Goal: Information Seeking & Learning: Check status

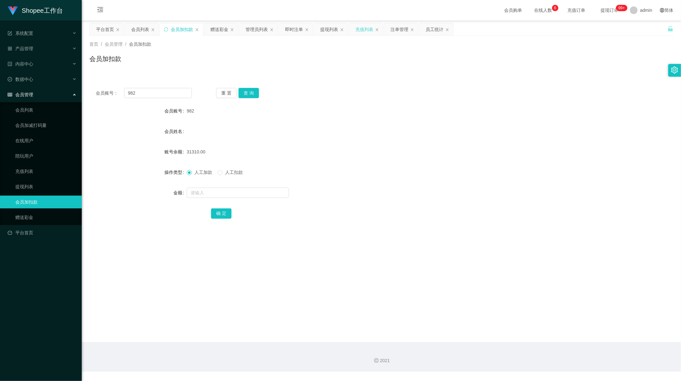
scroll to position [1, 0]
click at [429, 31] on div "员工统计" at bounding box center [435, 29] width 18 height 12
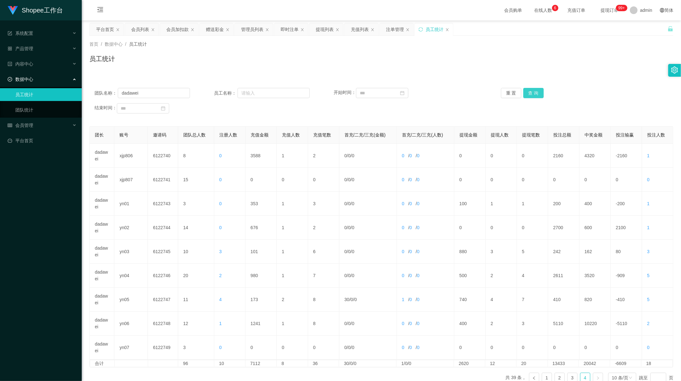
click at [537, 90] on button "查 询" at bounding box center [533, 93] width 20 height 10
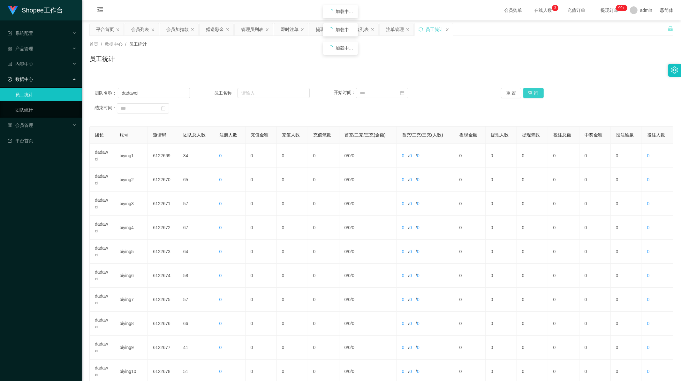
click at [537, 90] on button "查 询" at bounding box center [533, 93] width 20 height 10
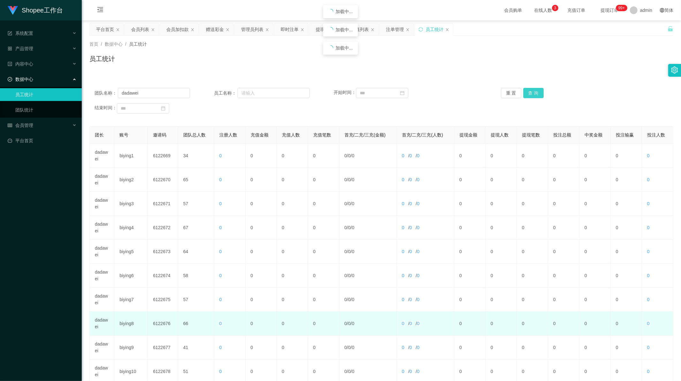
scroll to position [61, 0]
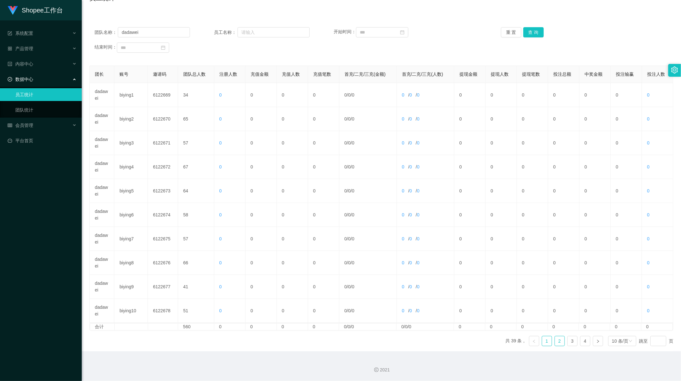
click at [559, 339] on link "2" at bounding box center [560, 341] width 10 height 10
click at [569, 341] on link "3" at bounding box center [573, 341] width 10 height 10
click at [581, 340] on link "4" at bounding box center [586, 341] width 10 height 10
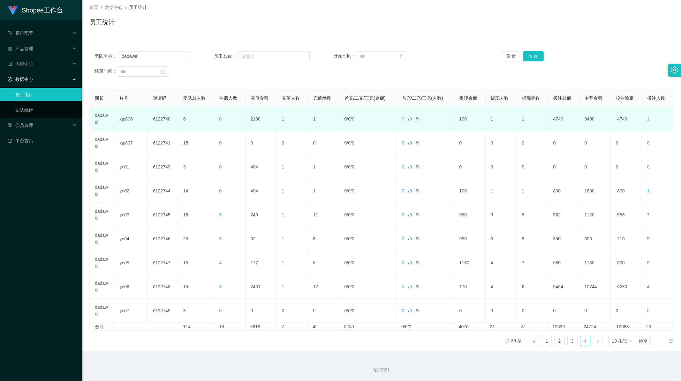
click at [251, 119] on td "2100" at bounding box center [261, 119] width 31 height 24
copy td "2100"
click at [254, 117] on td "2100" at bounding box center [261, 119] width 31 height 24
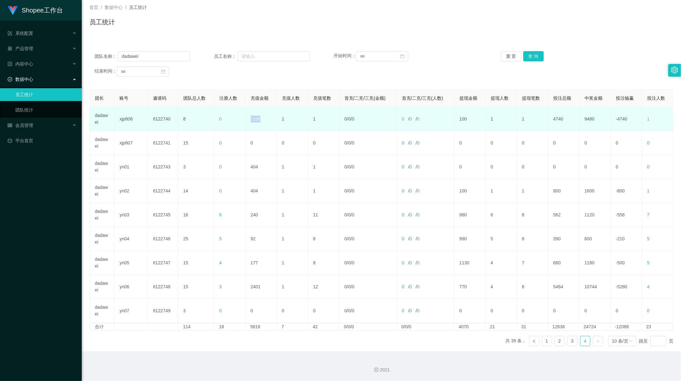
click at [254, 117] on td "2100" at bounding box center [261, 119] width 31 height 24
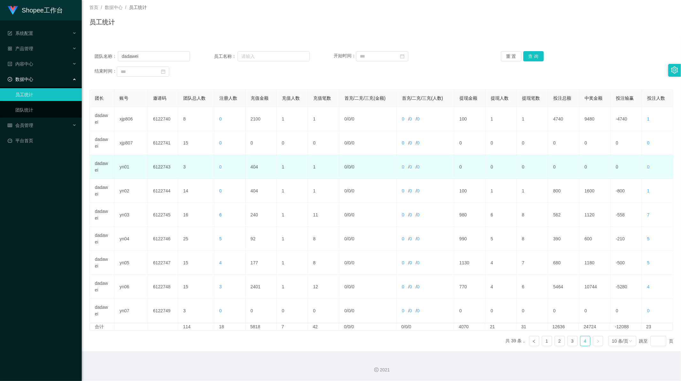
click at [255, 164] on td "404" at bounding box center [261, 167] width 31 height 24
copy td "404"
click at [253, 168] on td "404" at bounding box center [261, 167] width 31 height 24
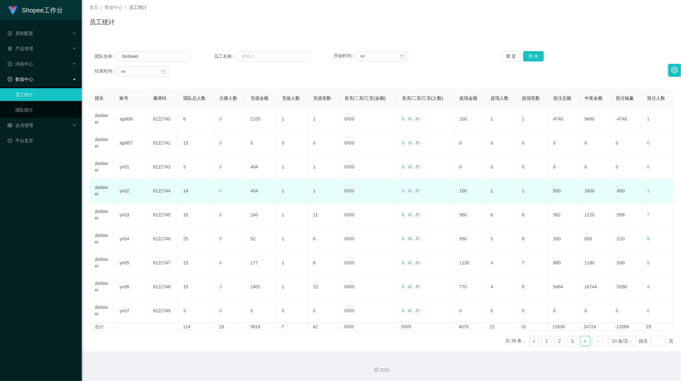
click at [253, 192] on td "404" at bounding box center [261, 191] width 31 height 24
copy td "404"
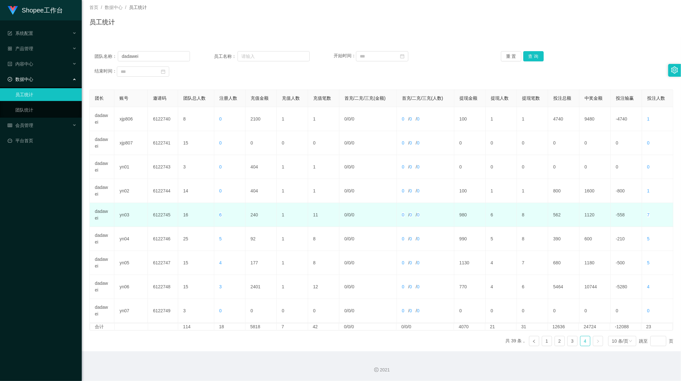
click at [254, 214] on td "240" at bounding box center [261, 215] width 31 height 24
copy td "240"
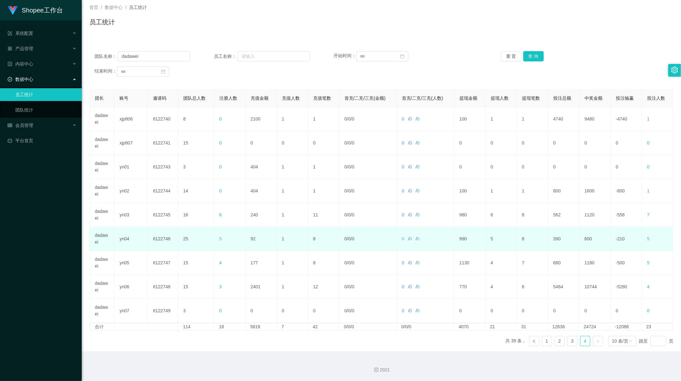
click at [251, 239] on td "92" at bounding box center [261, 239] width 31 height 24
copy td "92"
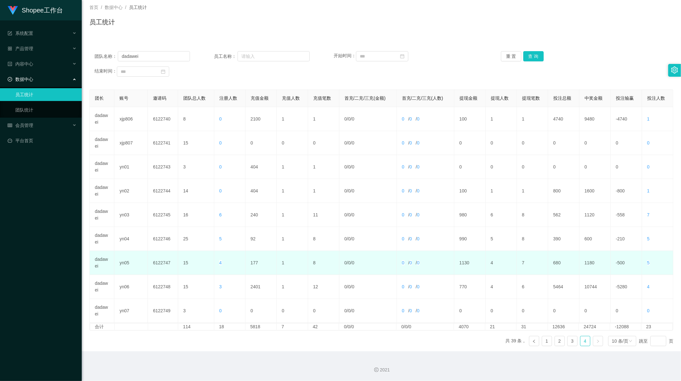
click at [251, 261] on td "177" at bounding box center [261, 263] width 31 height 24
copy td "177"
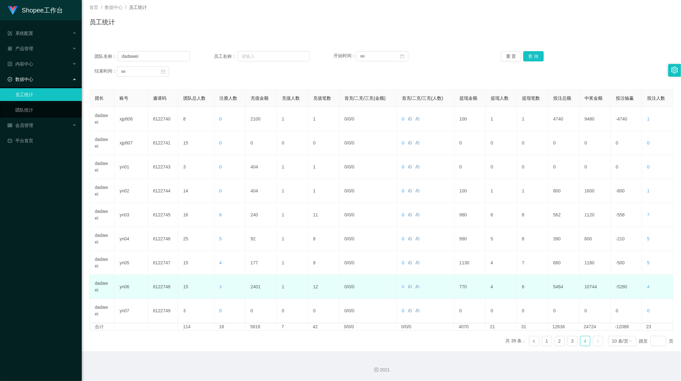
click at [254, 288] on td "2401" at bounding box center [261, 287] width 31 height 24
copy td "2401"
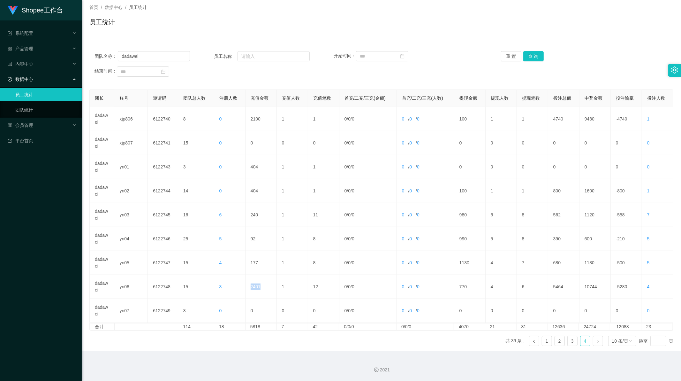
click at [596, 340] on icon "图标: right" at bounding box center [598, 341] width 4 height 4
click at [151, 53] on input "dadawei" at bounding box center [154, 56] width 72 height 10
click at [523, 54] on button "查 询" at bounding box center [533, 56] width 20 height 10
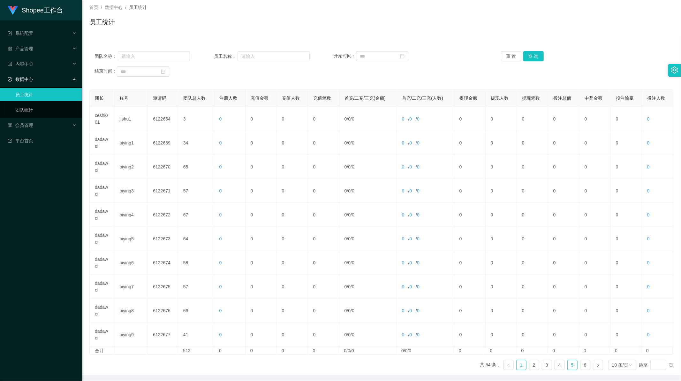
click at [568, 366] on link "5" at bounding box center [573, 365] width 10 height 10
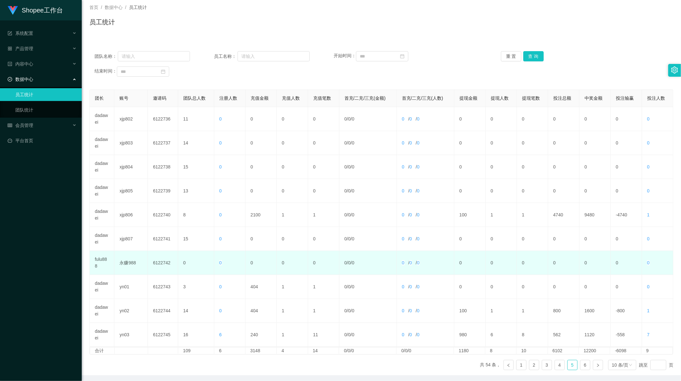
click at [103, 262] on td "fulu888" at bounding box center [102, 263] width 25 height 24
click at [101, 259] on td "fulu888" at bounding box center [102, 263] width 25 height 24
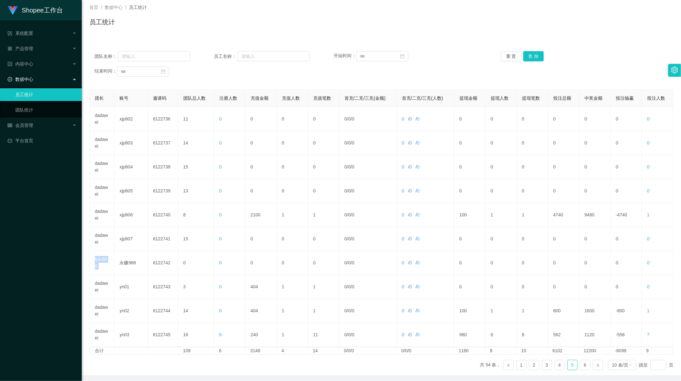
copy td "fulu888"
drag, startPoint x: 157, startPoint y: 56, endPoint x: 167, endPoint y: 56, distance: 10.5
click at [157, 56] on input "text" at bounding box center [154, 56] width 72 height 10
paste input "fulu888"
type input "fulu888"
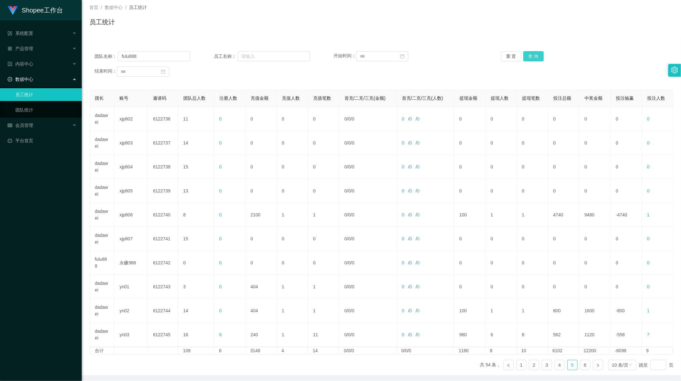
click at [531, 55] on button "查 询" at bounding box center [533, 56] width 20 height 10
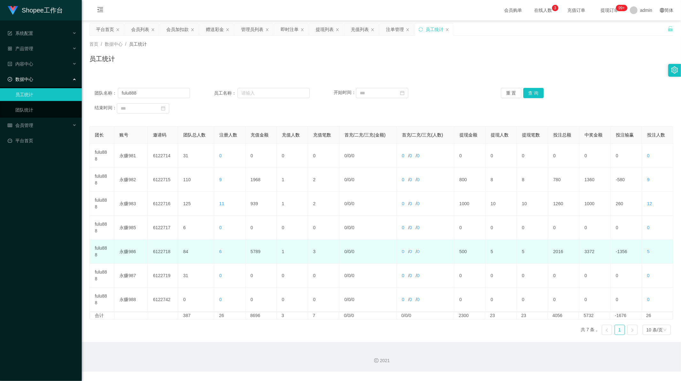
click at [254, 253] on td "5789" at bounding box center [261, 251] width 31 height 24
copy td "5789"
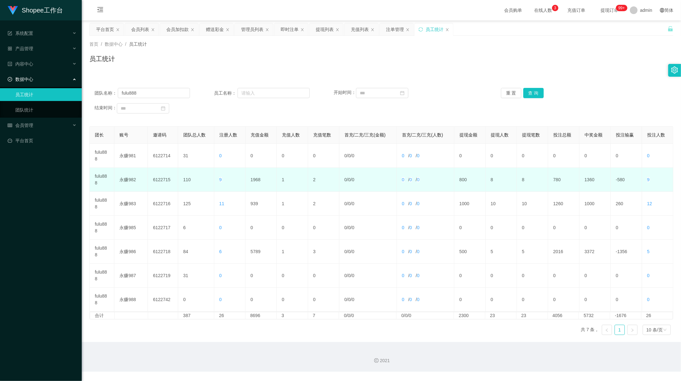
click at [253, 181] on td "1968" at bounding box center [261, 180] width 31 height 24
copy td "1968"
click at [256, 179] on td "1968" at bounding box center [261, 180] width 31 height 24
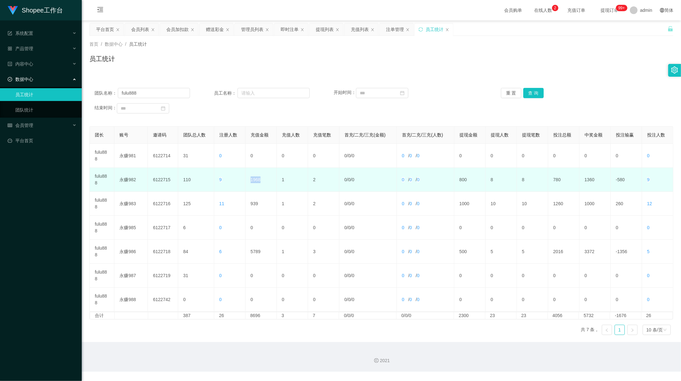
click at [256, 179] on td "1968" at bounding box center [261, 180] width 31 height 24
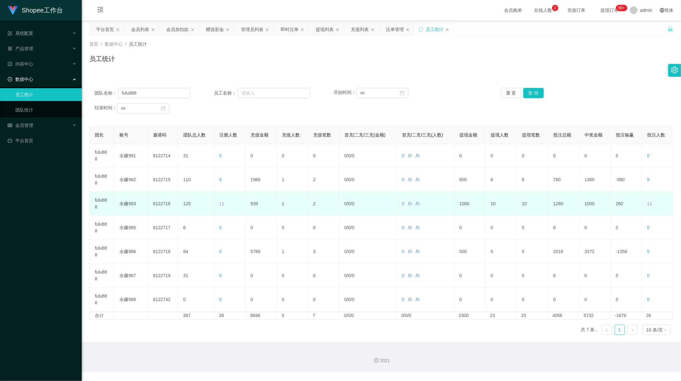
click at [254, 202] on td "939" at bounding box center [261, 204] width 31 height 24
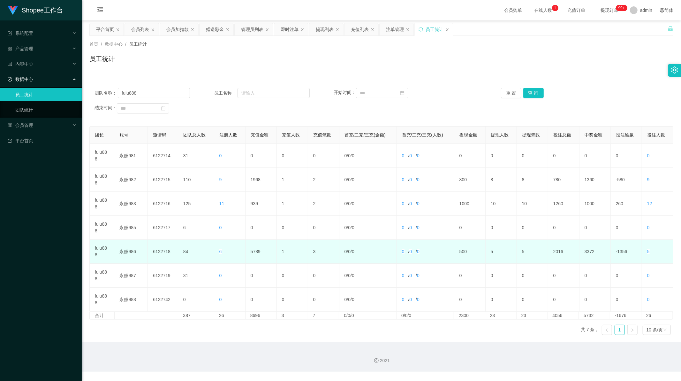
click at [254, 251] on td "5789" at bounding box center [261, 251] width 31 height 24
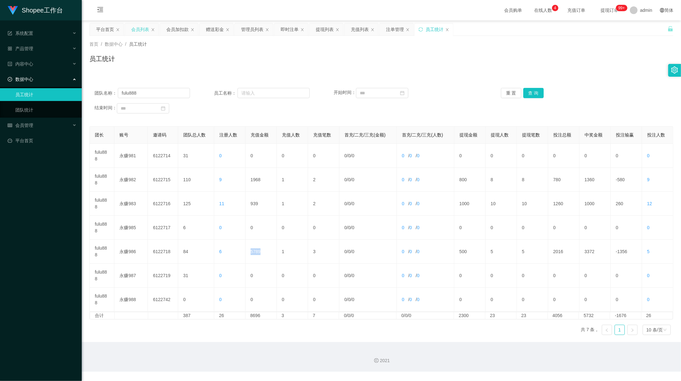
click at [138, 25] on div "会员列表" at bounding box center [140, 29] width 18 height 12
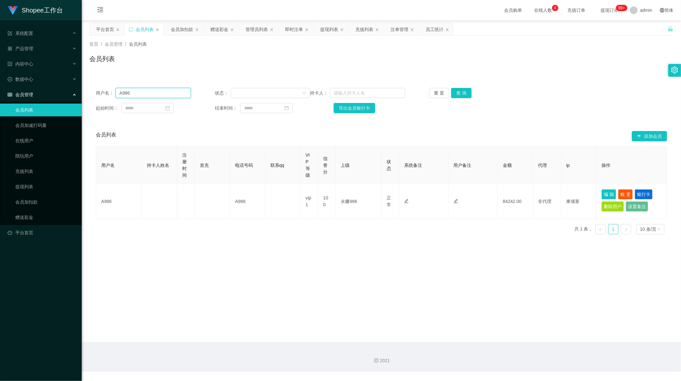
click at [141, 96] on input "A986" at bounding box center [153, 93] width 75 height 10
paste input "98"
type input "98"
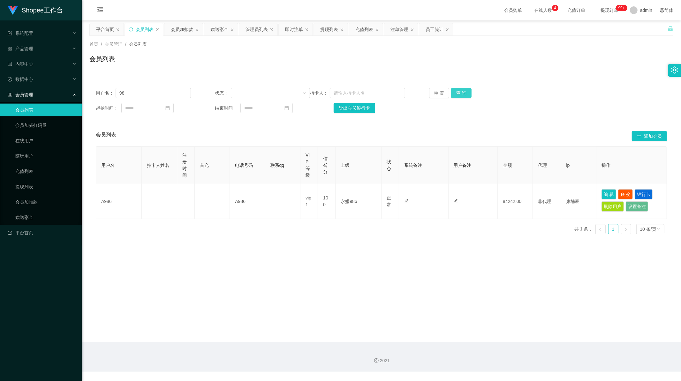
click at [465, 91] on button "查 询" at bounding box center [461, 93] width 20 height 10
click at [286, 280] on main "关闭左侧 关闭右侧 关闭其它 刷新页面 平台首页 会员列表 会员加扣款 赠送彩金 管理员列表 即时注单 提现列表 充值列表 注单管理 员工统计 首页 / 会员…" at bounding box center [381, 180] width 599 height 321
click at [428, 29] on div "员工统计" at bounding box center [435, 29] width 18 height 12
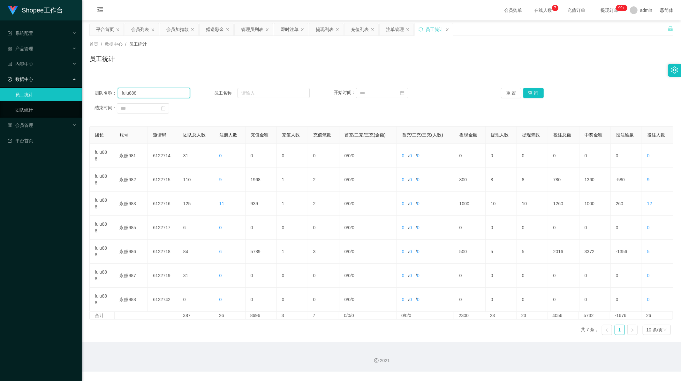
click at [132, 91] on input "fulu888" at bounding box center [154, 93] width 72 height 10
click at [542, 90] on div "重 置 查 询" at bounding box center [548, 93] width 95 height 10
click at [535, 90] on button "查 询" at bounding box center [533, 93] width 20 height 10
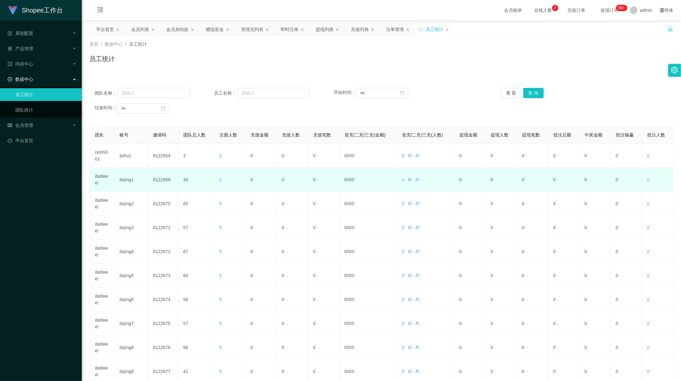
click at [101, 177] on td "dadawei" at bounding box center [102, 180] width 25 height 24
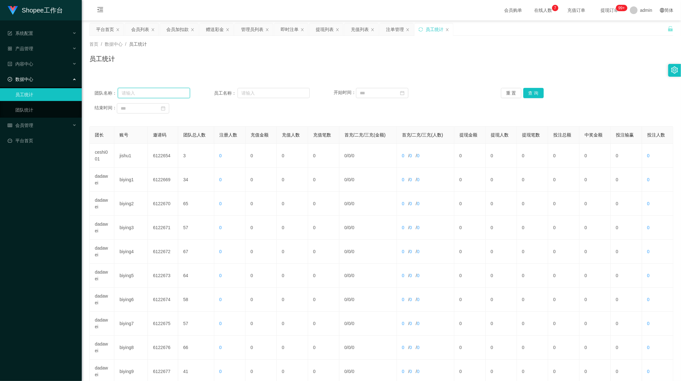
click at [142, 97] on input "text" at bounding box center [154, 93] width 72 height 10
paste input "dadawei"
type input "dadawei"
click at [532, 92] on button "查 询" at bounding box center [533, 93] width 20 height 10
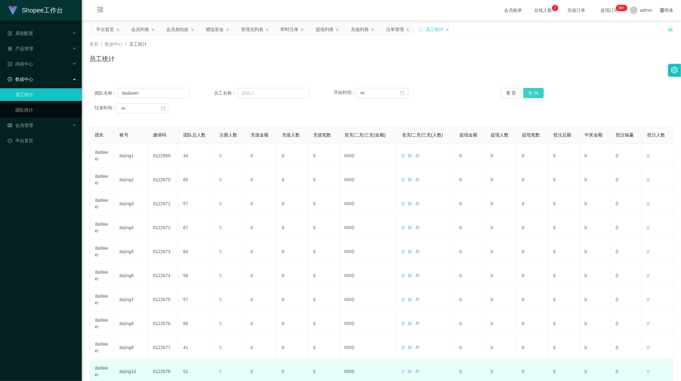
scroll to position [61, 0]
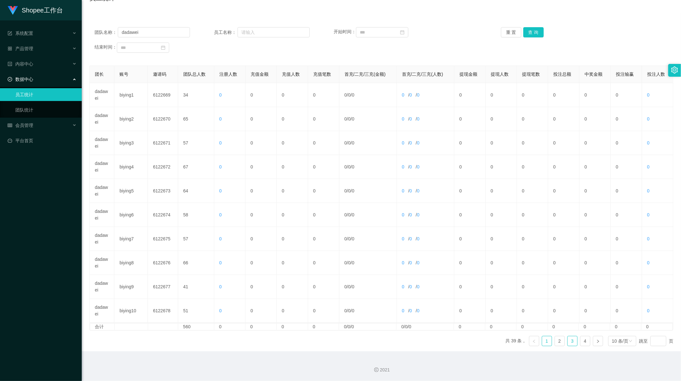
click at [569, 344] on link "3" at bounding box center [573, 341] width 10 height 10
click at [582, 343] on link "4" at bounding box center [586, 341] width 10 height 10
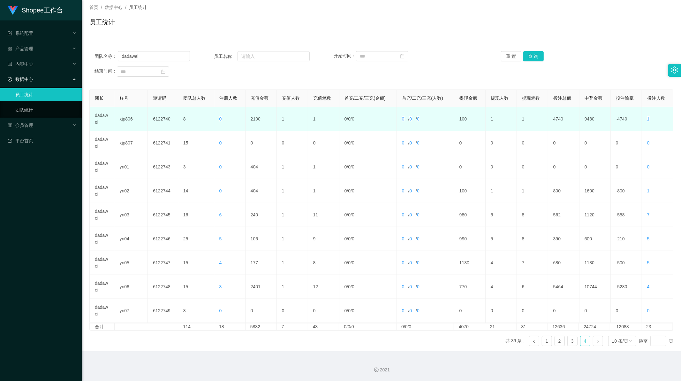
click at [255, 118] on td "2100" at bounding box center [261, 119] width 31 height 24
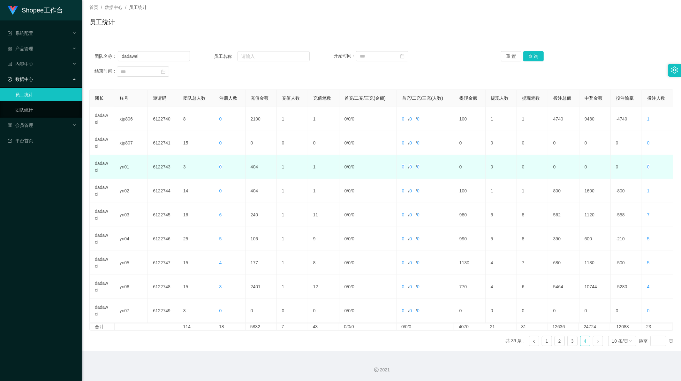
click at [254, 169] on td "404" at bounding box center [261, 167] width 31 height 24
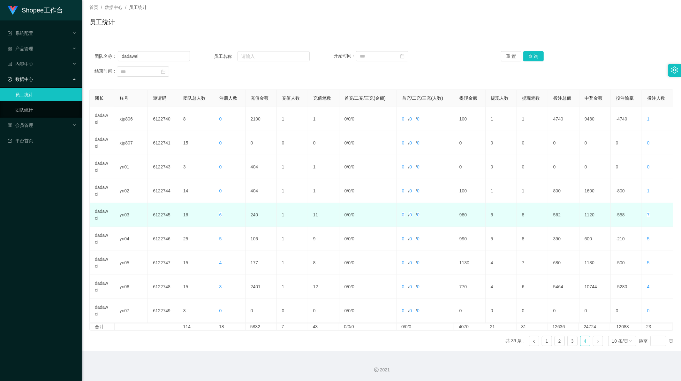
click at [253, 212] on td "240" at bounding box center [261, 215] width 31 height 24
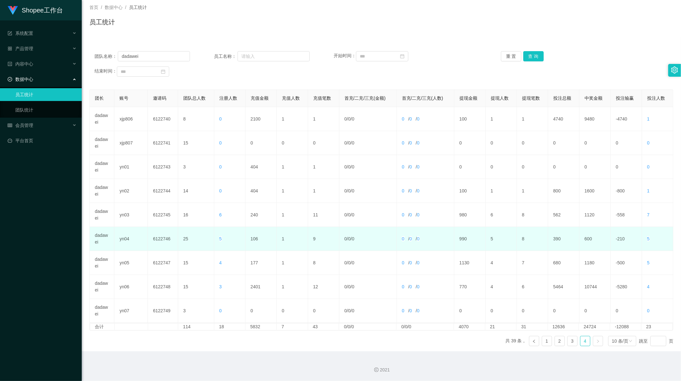
click at [253, 239] on td "106" at bounding box center [261, 239] width 31 height 24
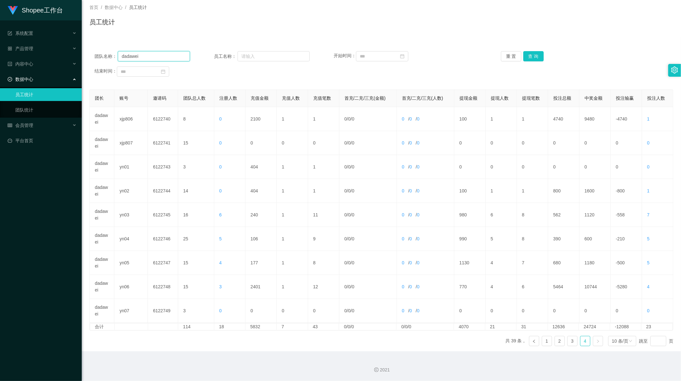
click at [151, 55] on input "dadawei" at bounding box center [154, 56] width 72 height 10
click at [532, 53] on button "查 询" at bounding box center [533, 56] width 20 height 10
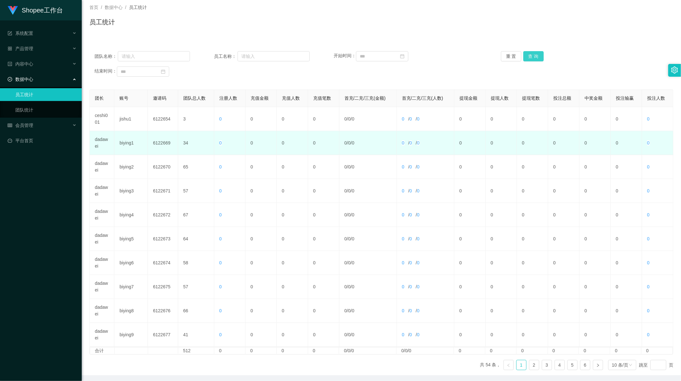
scroll to position [61, 0]
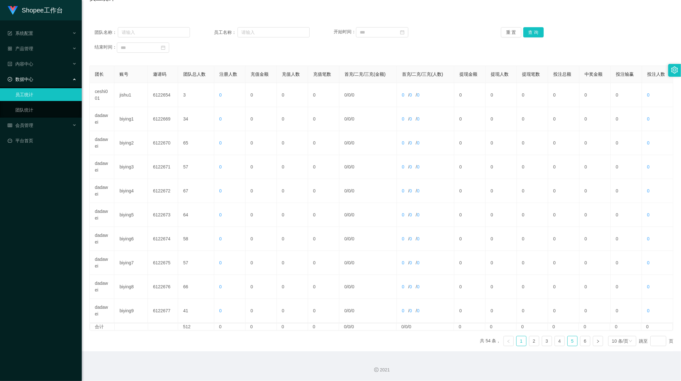
click at [571, 342] on link "5" at bounding box center [573, 341] width 10 height 10
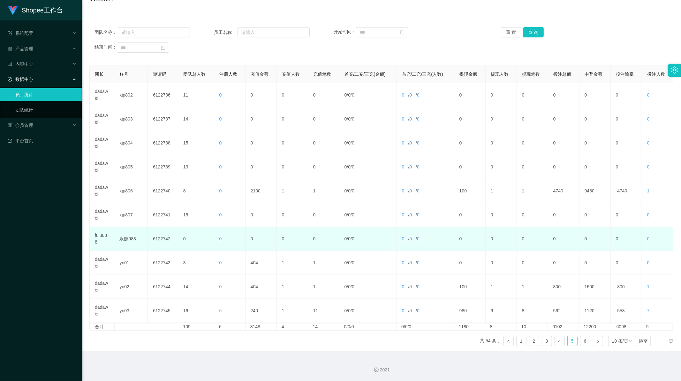
click at [98, 234] on td "fulu888" at bounding box center [102, 239] width 25 height 24
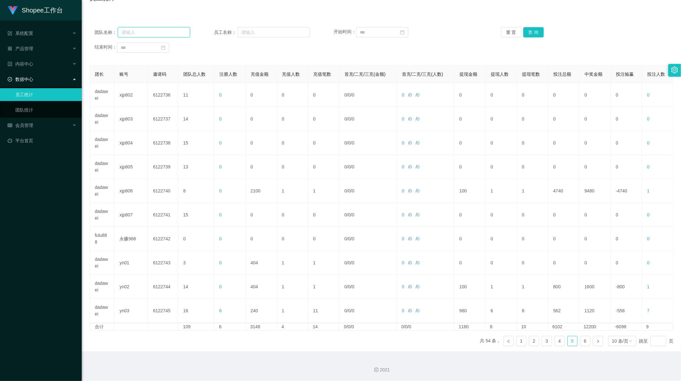
click at [156, 30] on input "text" at bounding box center [154, 32] width 72 height 10
paste input "fulu888"
type input "fulu888"
click at [528, 29] on button "查 询" at bounding box center [533, 32] width 20 height 10
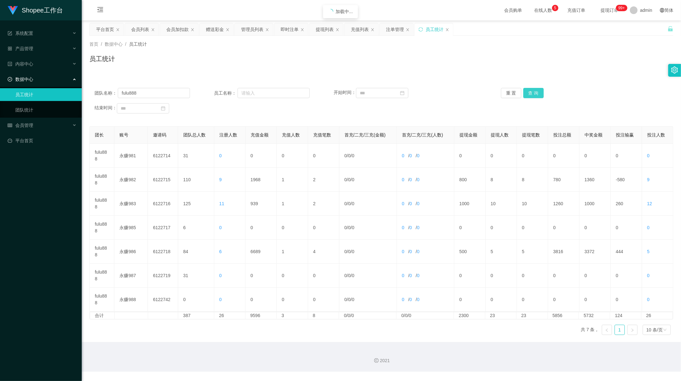
scroll to position [0, 0]
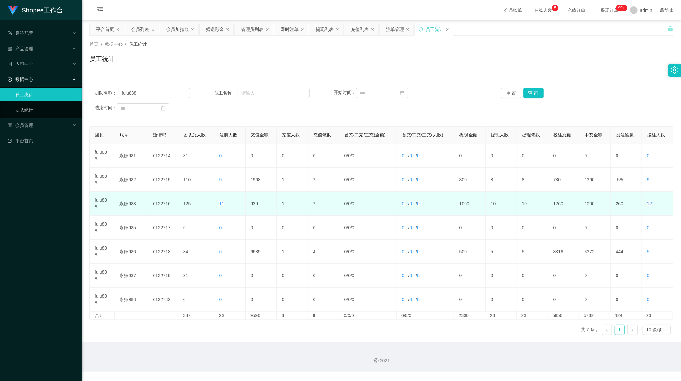
click at [250, 203] on td "939" at bounding box center [261, 204] width 31 height 24
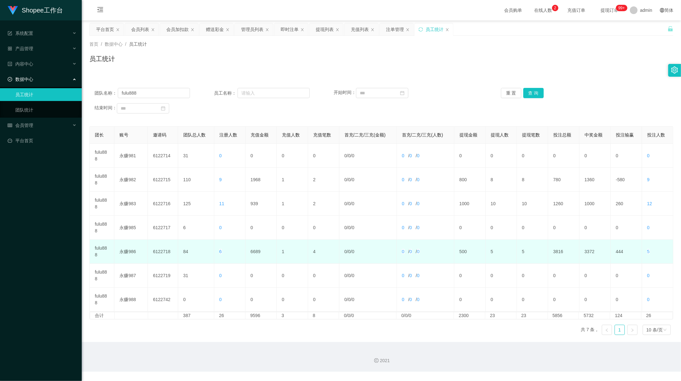
click at [252, 250] on td "6689" at bounding box center [261, 251] width 31 height 24
